Goal: Transaction & Acquisition: Book appointment/travel/reservation

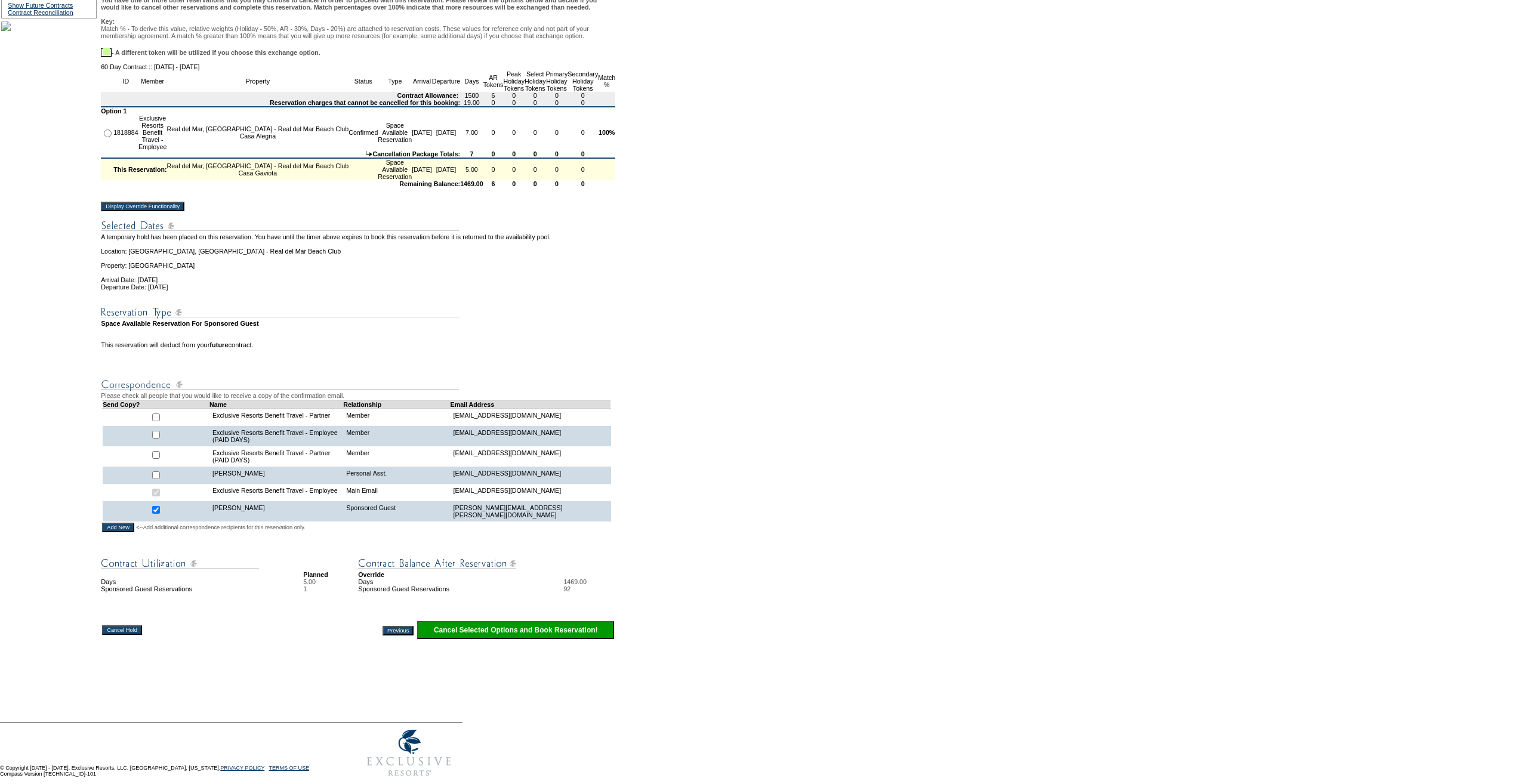
scroll to position [179, 0]
click at [171, 210] on input "Display Override Functionality" at bounding box center [143, 205] width 84 height 10
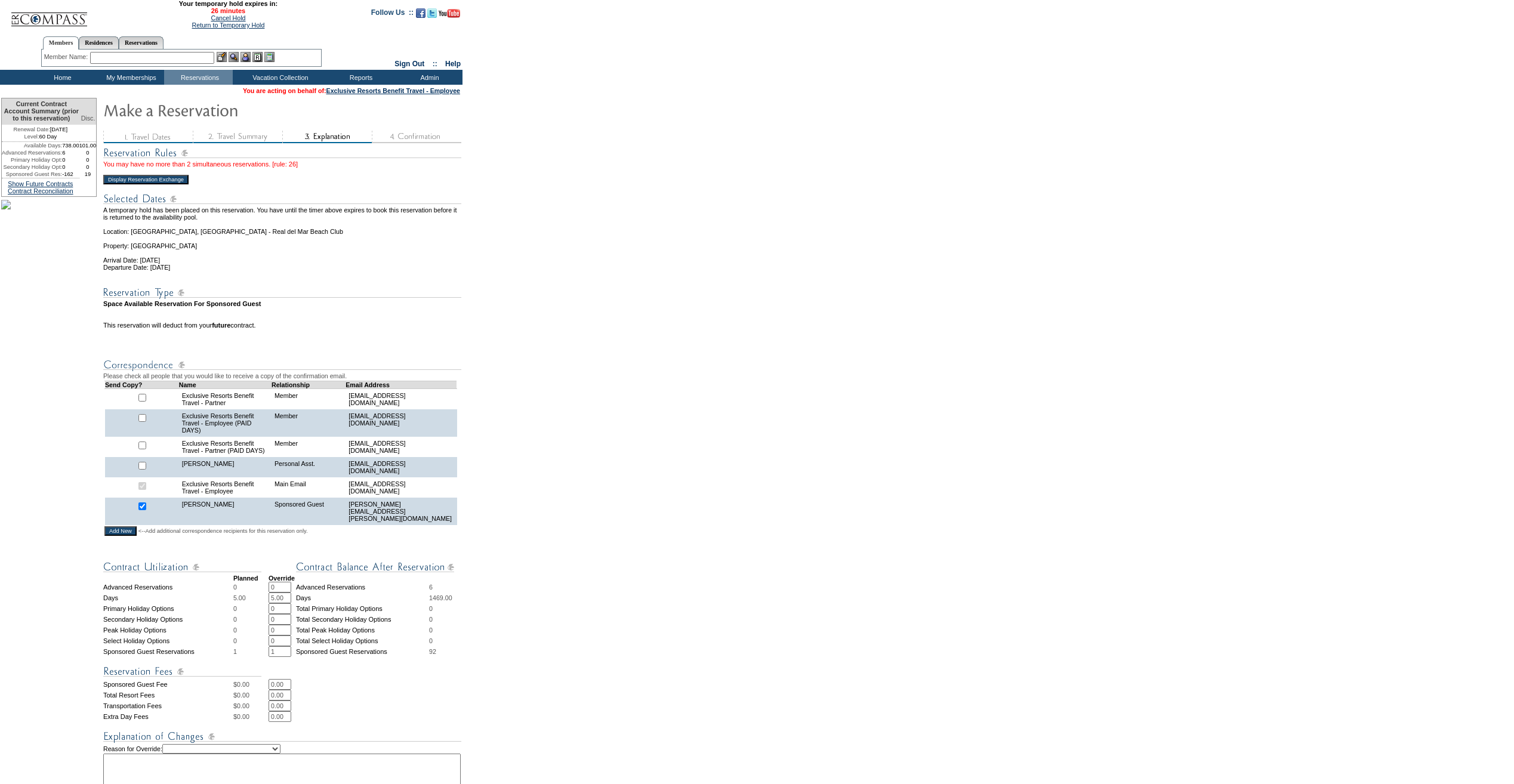
scroll to position [179, 0]
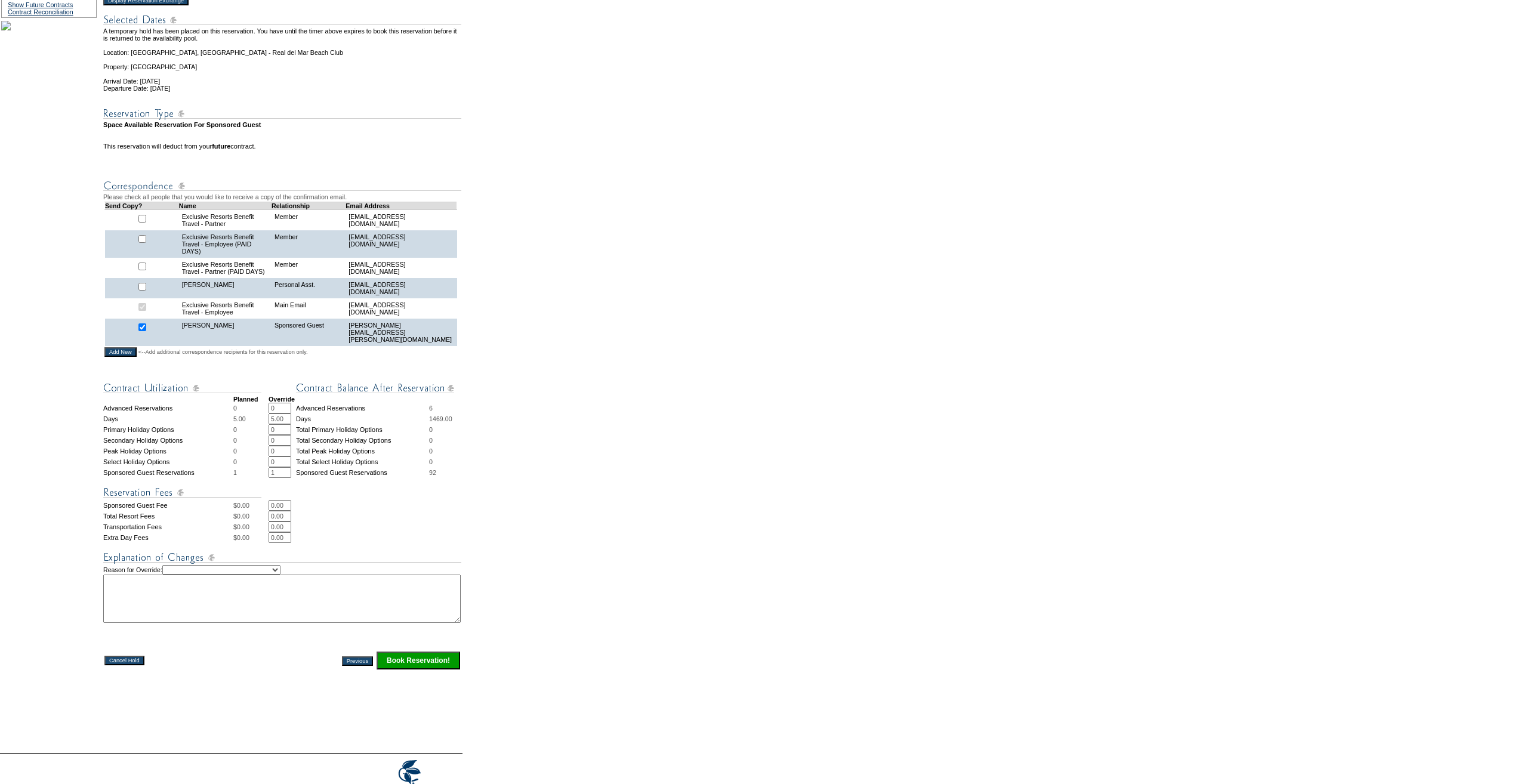
click at [271, 575] on select "Creating Continuous Stay Days Rebooked After Cancellation Editing Occupant Expe…" at bounding box center [221, 570] width 118 height 10
select select "1036"
click at [183, 575] on select "Creating Continuous Stay Days Rebooked After Cancellation Editing Occupant Expe…" at bounding box center [221, 570] width 118 height 10
click at [235, 623] on textarea at bounding box center [281, 599] width 357 height 48
drag, startPoint x: 367, startPoint y: 617, endPoint x: 110, endPoint y: 621, distance: 257.0
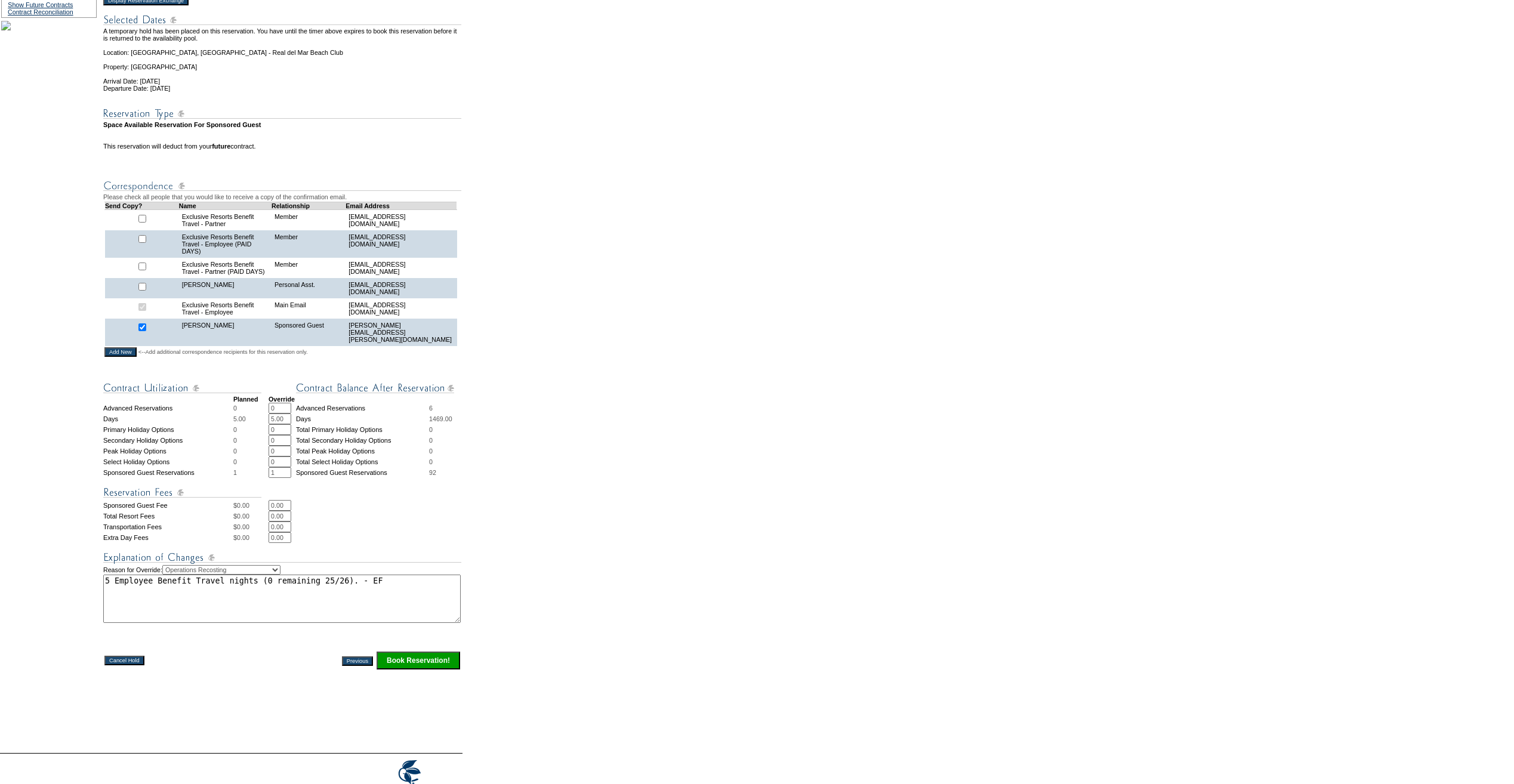
click at [110, 621] on tr "Current Contract Account Summary (prior to this reservation) Disc. Renewal Date…" at bounding box center [231, 335] width 460 height 833
type textarea "5 Employee Benefit Travel nights (0 remaining 25/26). - EF"
click at [431, 669] on input "Book Reservation!" at bounding box center [418, 661] width 84 height 18
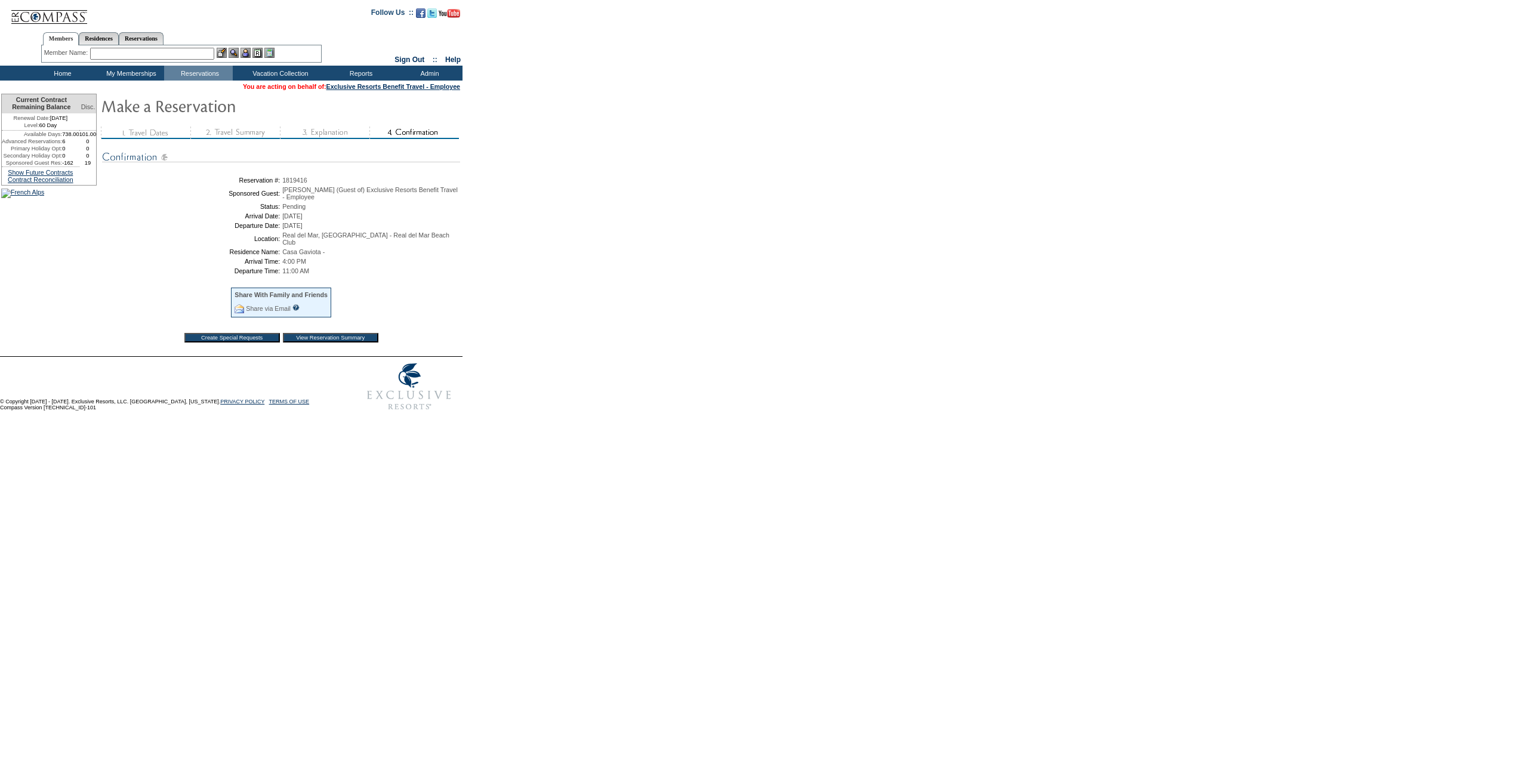
click at [342, 342] on input "View Reservation Summary" at bounding box center [330, 337] width 95 height 10
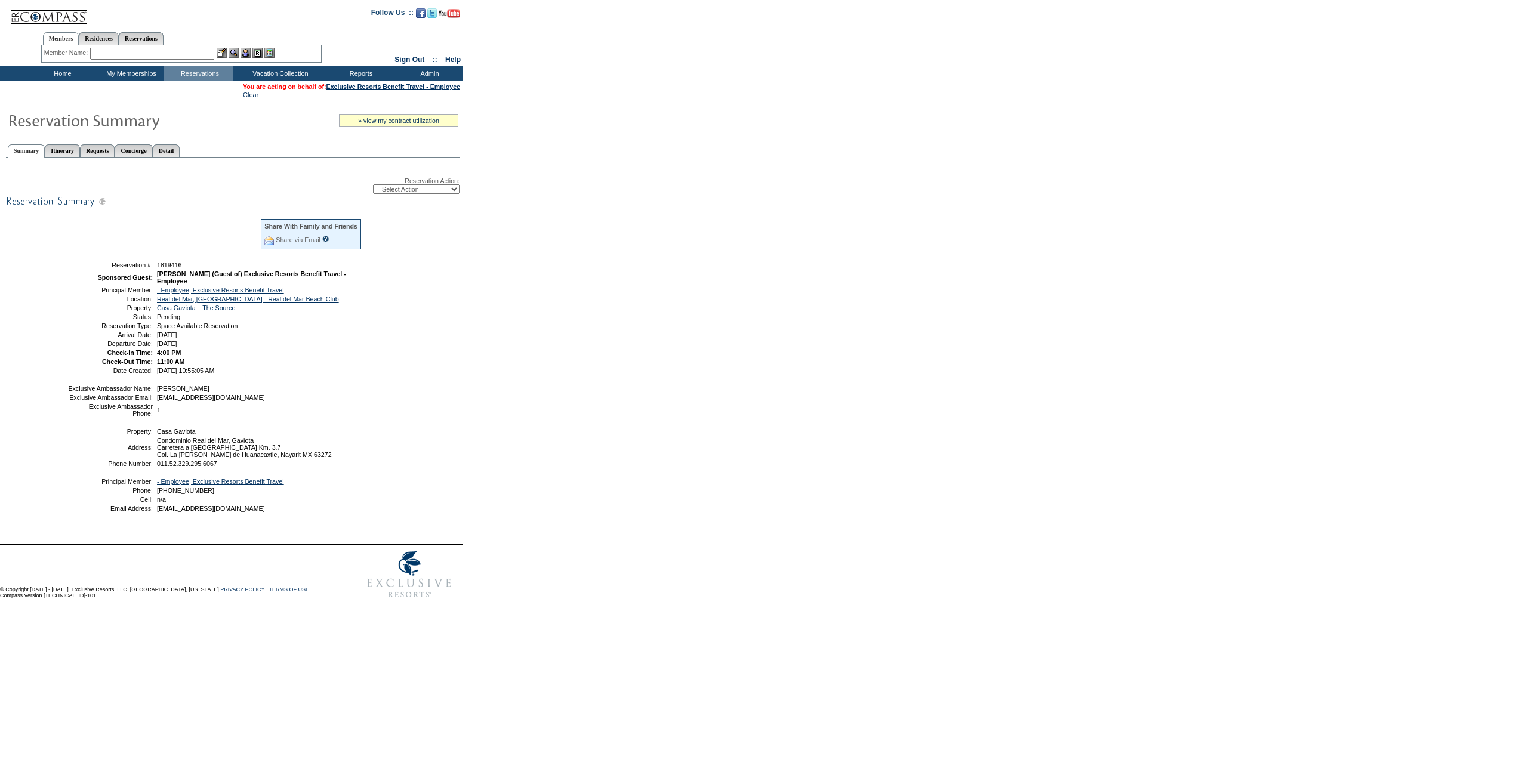
click at [373, 190] on select "-- Select Action -- Modify Reservation Dates Modify Reservation Cost Modify Occ…" at bounding box center [416, 189] width 86 height 10
select select "ConfirmRes"
click at [373, 187] on select "-- Select Action -- Modify Reservation Dates Modify Reservation Cost Modify Occ…" at bounding box center [416, 189] width 86 height 10
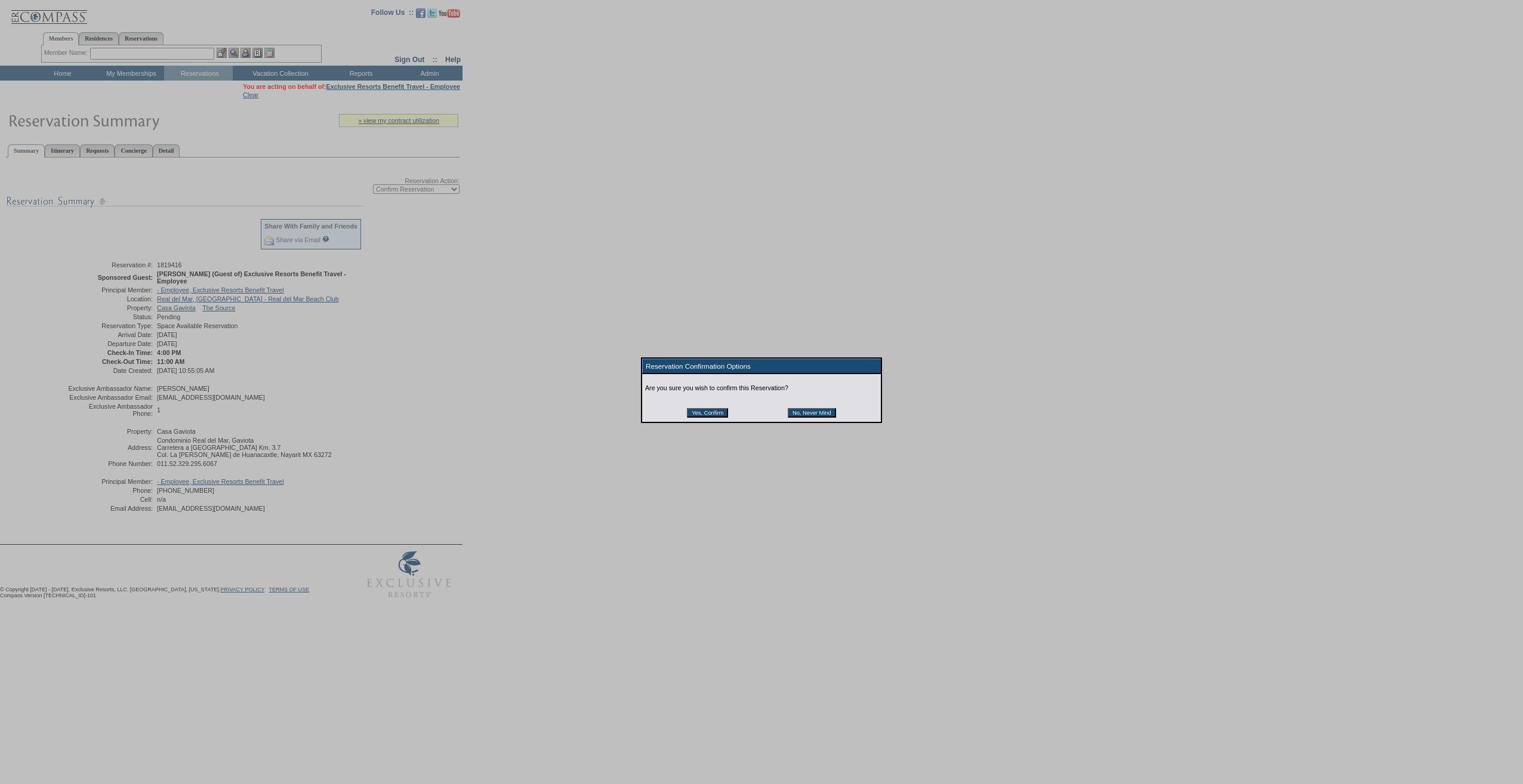
click at [707, 415] on input "Yes, Confirm" at bounding box center [707, 413] width 41 height 10
